Goal: Task Accomplishment & Management: Use online tool/utility

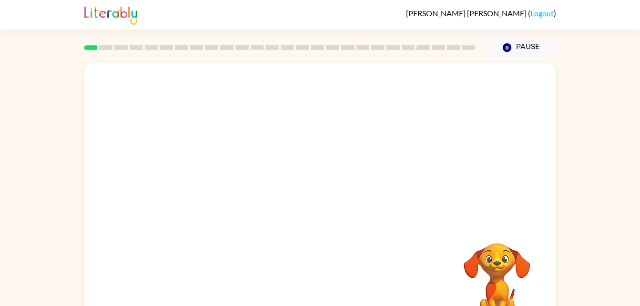
scroll to position [29, 0]
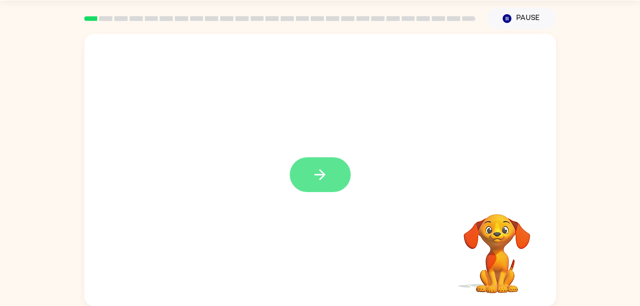
click at [300, 174] on button "button" at bounding box center [320, 174] width 61 height 35
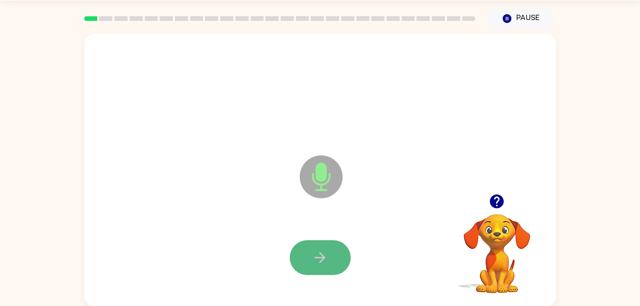
click at [314, 252] on icon "button" at bounding box center [320, 257] width 17 height 17
click at [337, 264] on button "button" at bounding box center [320, 257] width 61 height 35
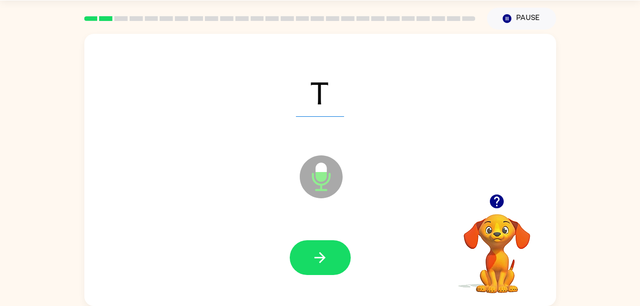
click at [347, 289] on div at bounding box center [320, 258] width 453 height 78
click at [324, 258] on icon "button" at bounding box center [319, 257] width 11 height 11
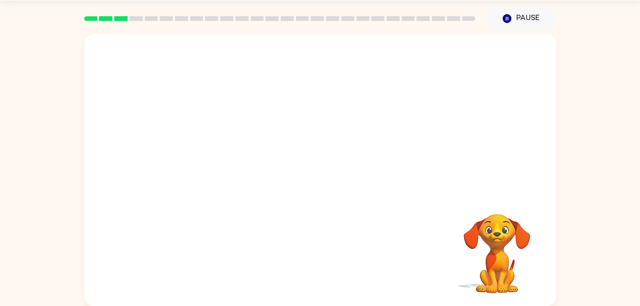
click at [338, 260] on div "Your browser must support playing .mp4 files to use Literably. Please try using…" at bounding box center [320, 170] width 472 height 272
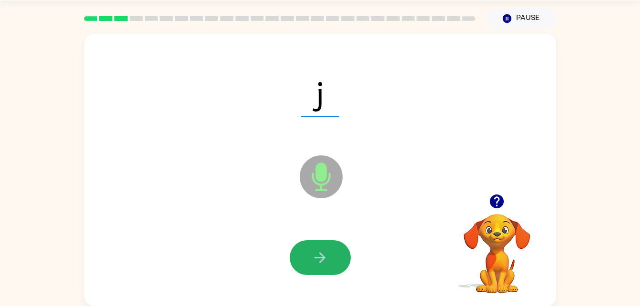
click at [338, 260] on button "button" at bounding box center [320, 257] width 61 height 35
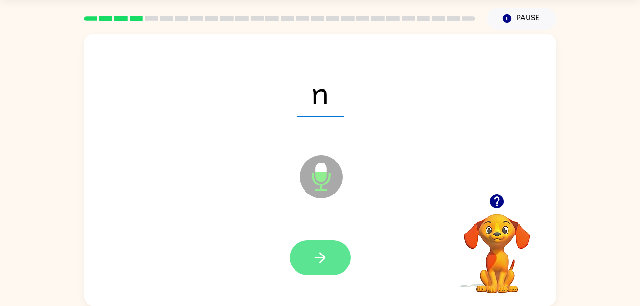
click at [334, 264] on button "button" at bounding box center [320, 257] width 61 height 35
click at [323, 252] on icon "button" at bounding box center [320, 257] width 17 height 17
click at [327, 257] on icon "button" at bounding box center [320, 257] width 17 height 17
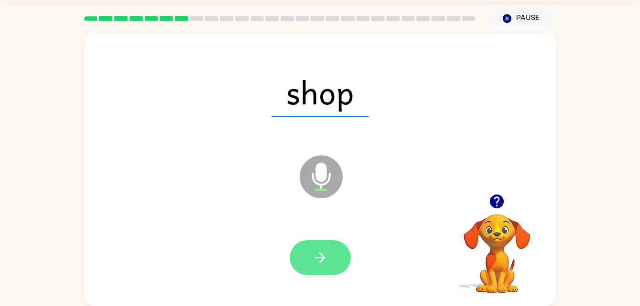
click at [329, 256] on button "button" at bounding box center [320, 257] width 61 height 35
click at [331, 263] on button "button" at bounding box center [320, 257] width 61 height 35
click at [323, 261] on icon "button" at bounding box center [320, 257] width 17 height 17
click at [321, 262] on icon "button" at bounding box center [319, 257] width 11 height 11
click at [336, 246] on button "button" at bounding box center [320, 257] width 61 height 35
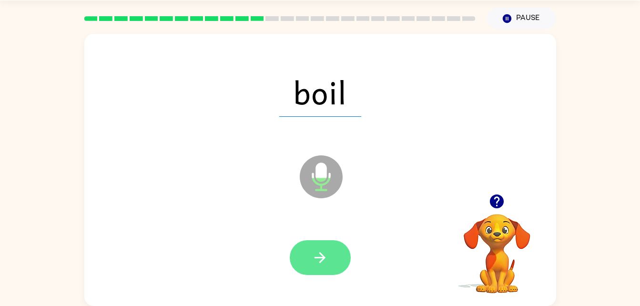
click at [326, 257] on icon "button" at bounding box center [320, 257] width 17 height 17
click at [323, 263] on icon "button" at bounding box center [320, 257] width 17 height 17
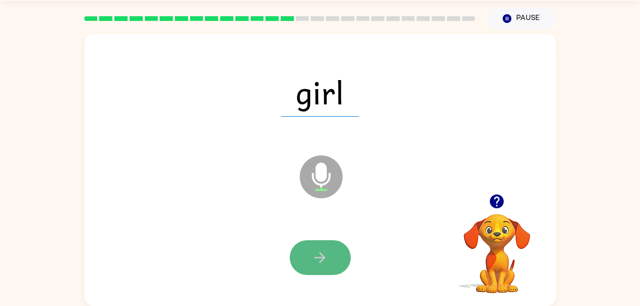
click at [320, 254] on icon "button" at bounding box center [319, 257] width 11 height 11
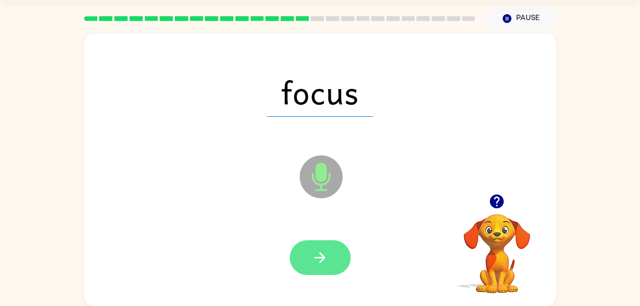
click at [315, 263] on icon "button" at bounding box center [320, 257] width 17 height 17
click at [313, 266] on button "button" at bounding box center [320, 257] width 61 height 35
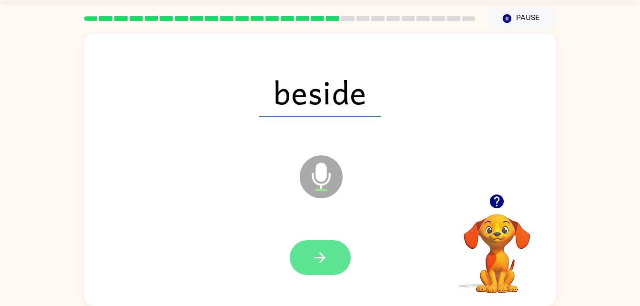
click at [326, 253] on icon "button" at bounding box center [320, 257] width 17 height 17
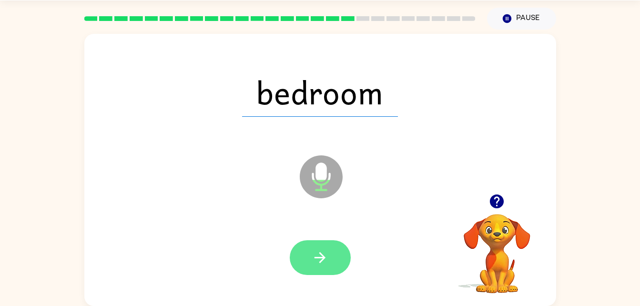
click at [335, 262] on button "button" at bounding box center [320, 257] width 61 height 35
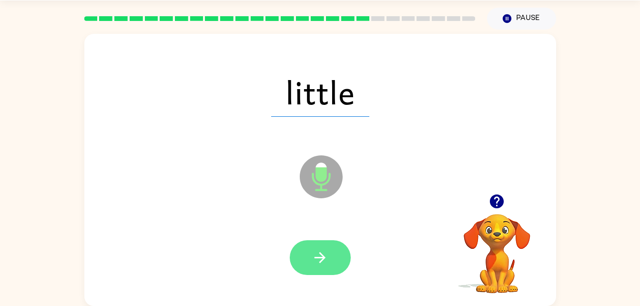
click at [327, 258] on icon "button" at bounding box center [320, 257] width 17 height 17
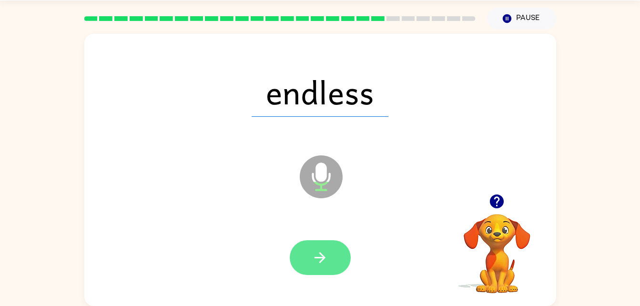
click at [317, 272] on button "button" at bounding box center [320, 257] width 61 height 35
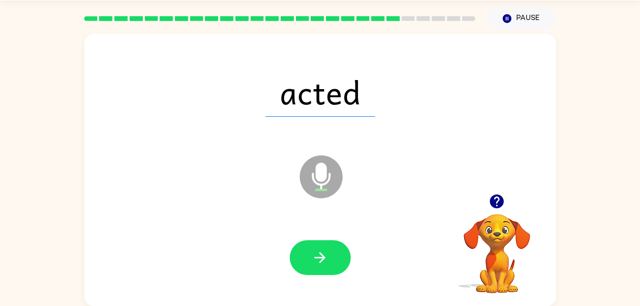
click at [496, 200] on icon "button" at bounding box center [497, 201] width 14 height 14
click at [314, 258] on icon "button" at bounding box center [320, 257] width 17 height 17
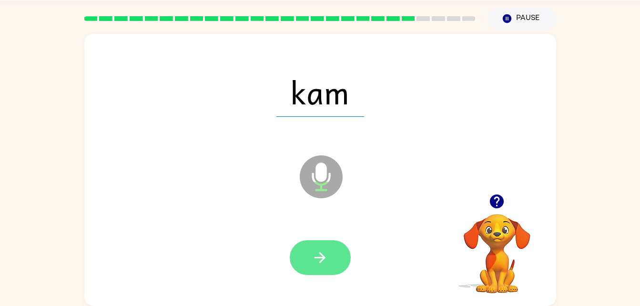
click at [326, 253] on icon "button" at bounding box center [320, 257] width 17 height 17
click at [315, 263] on icon "button" at bounding box center [320, 257] width 17 height 17
click at [331, 259] on button "button" at bounding box center [320, 257] width 61 height 35
click at [311, 273] on button "button" at bounding box center [320, 257] width 61 height 35
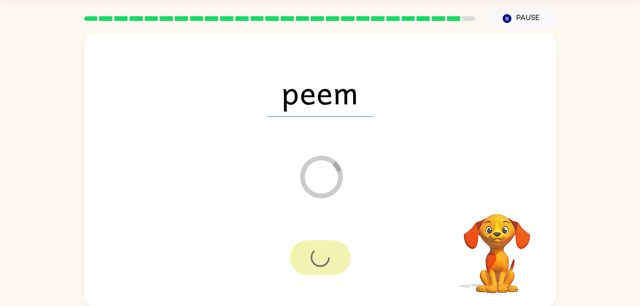
scroll to position [12, 0]
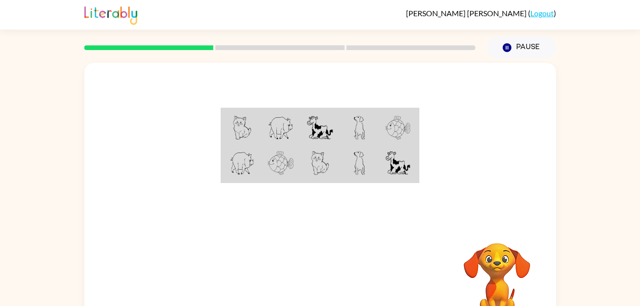
scroll to position [29, 0]
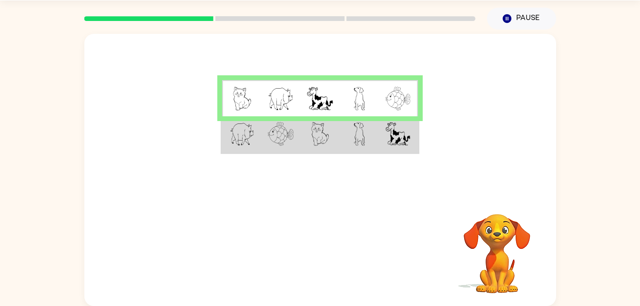
click at [327, 151] on td at bounding box center [319, 134] width 39 height 37
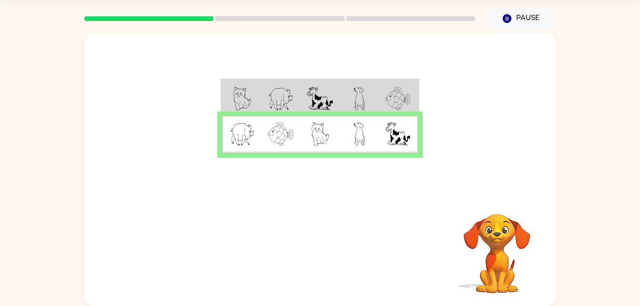
click at [326, 151] on td at bounding box center [319, 134] width 39 height 37
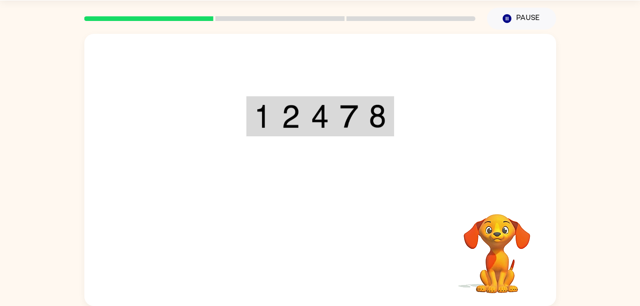
click at [328, 255] on div "Your browser must support playing .mp4 files to use Literably. Please try using…" at bounding box center [320, 170] width 472 height 272
click at [378, 210] on div "Your browser must support playing .mp4 files to use Literably. Please try using…" at bounding box center [320, 170] width 472 height 272
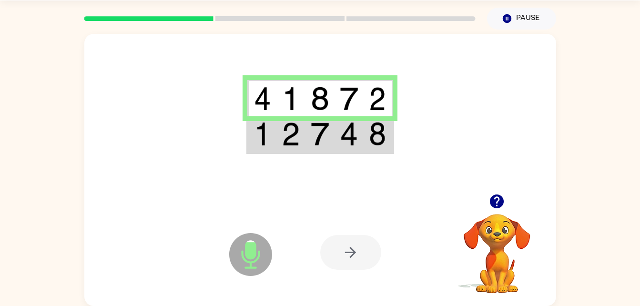
click at [302, 141] on td at bounding box center [290, 134] width 29 height 37
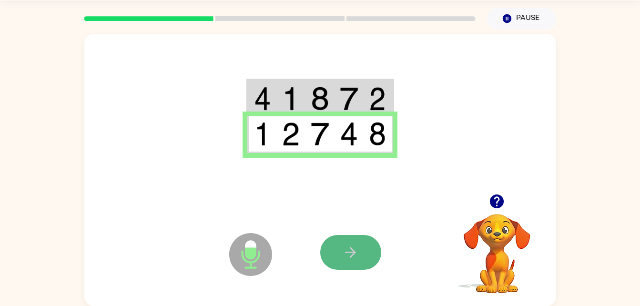
click at [353, 250] on icon "button" at bounding box center [350, 252] width 11 height 11
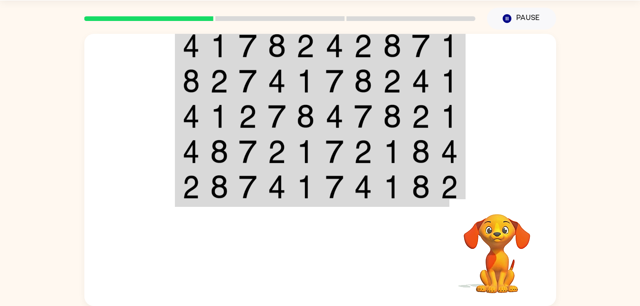
click at [408, 250] on div at bounding box center [390, 252] width 141 height 107
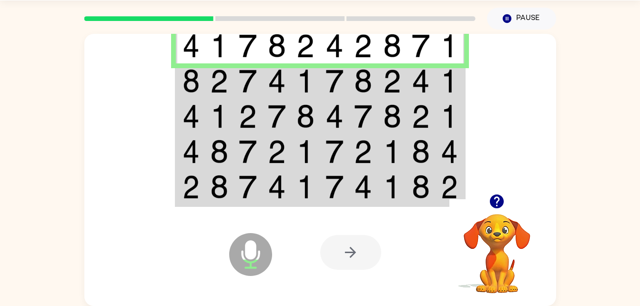
click at [299, 88] on img at bounding box center [305, 81] width 18 height 24
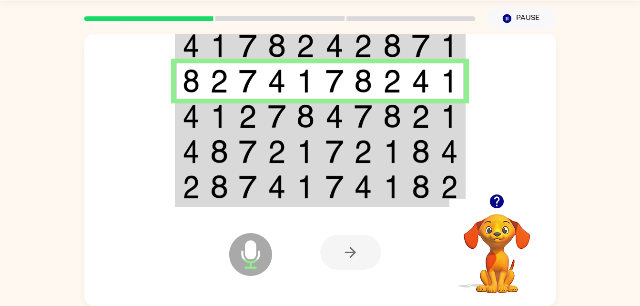
click at [288, 136] on td at bounding box center [276, 151] width 29 height 35
click at [283, 120] on img at bounding box center [277, 116] width 18 height 24
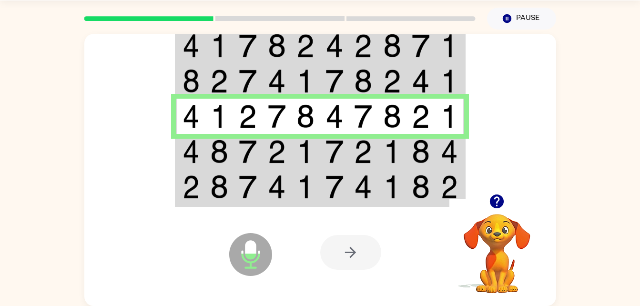
click at [280, 152] on img at bounding box center [277, 152] width 18 height 24
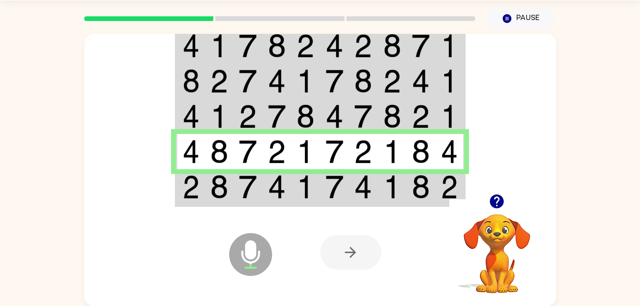
click at [288, 187] on td at bounding box center [276, 187] width 29 height 37
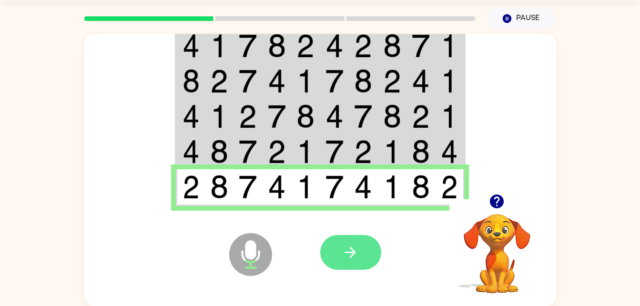
drag, startPoint x: 338, startPoint y: 240, endPoint x: 342, endPoint y: 252, distance: 12.4
click at [342, 252] on button "button" at bounding box center [350, 252] width 61 height 35
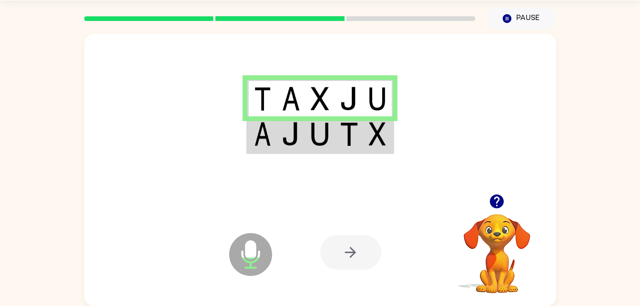
click at [324, 119] on td at bounding box center [319, 134] width 29 height 37
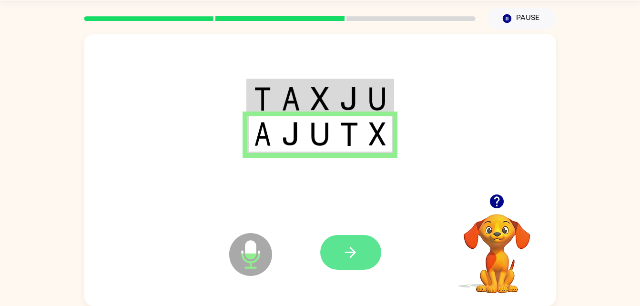
click at [354, 262] on button "button" at bounding box center [350, 252] width 61 height 35
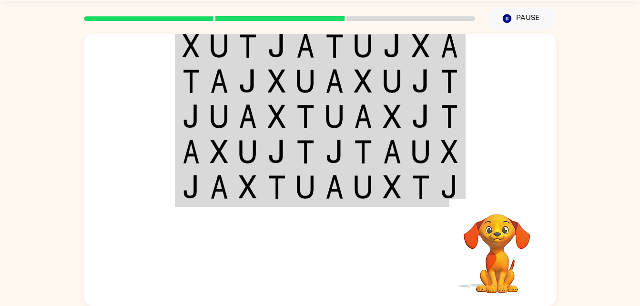
click at [272, 77] on img at bounding box center [277, 81] width 18 height 24
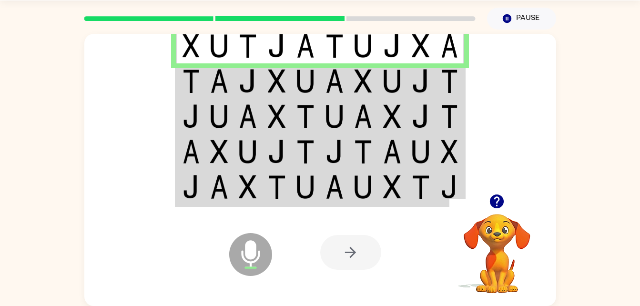
click at [376, 85] on td at bounding box center [363, 80] width 29 height 35
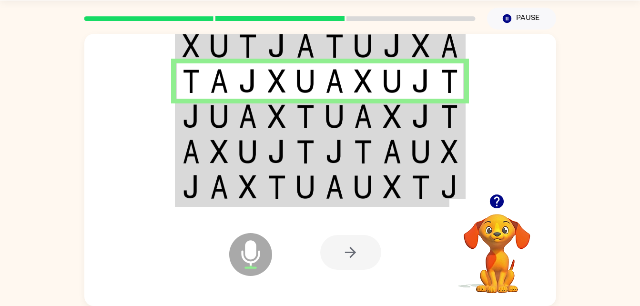
click at [293, 111] on td at bounding box center [305, 116] width 29 height 35
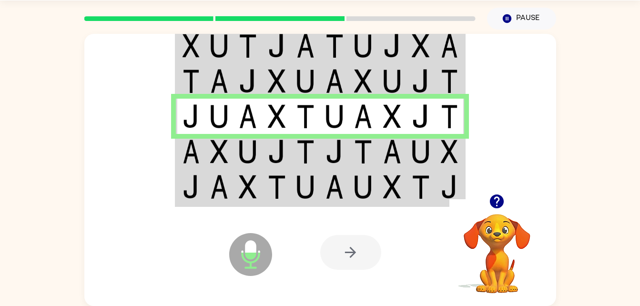
click at [364, 161] on img at bounding box center [363, 152] width 18 height 24
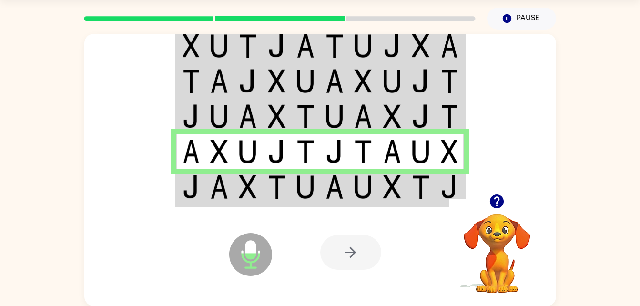
click at [391, 190] on img at bounding box center [392, 187] width 18 height 24
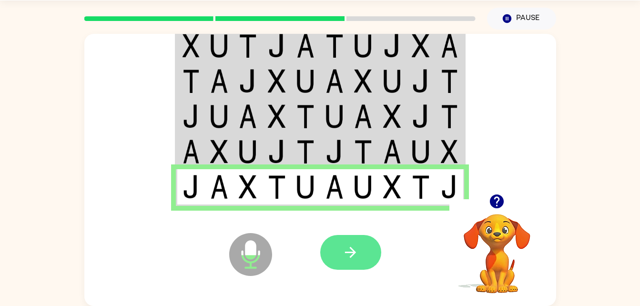
click at [367, 246] on button "button" at bounding box center [350, 252] width 61 height 35
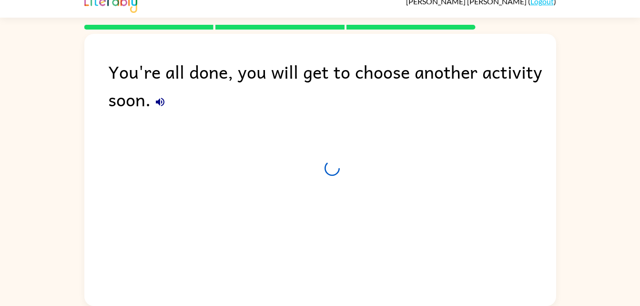
scroll to position [12, 0]
